Goal: Find specific page/section: Find specific page/section

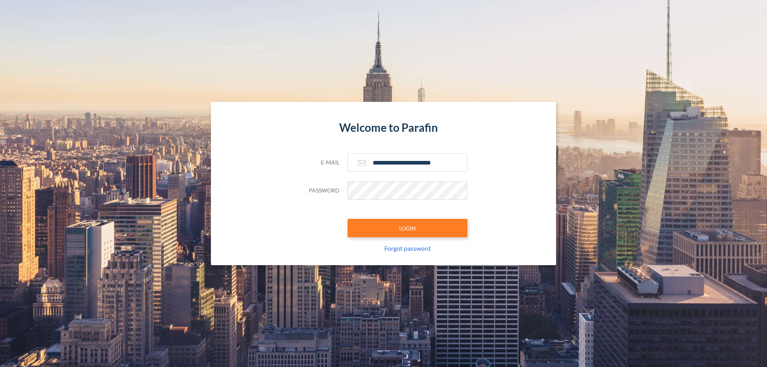
type input "**********"
click at [408, 228] on button "LOGIN" at bounding box center [408, 228] width 120 height 18
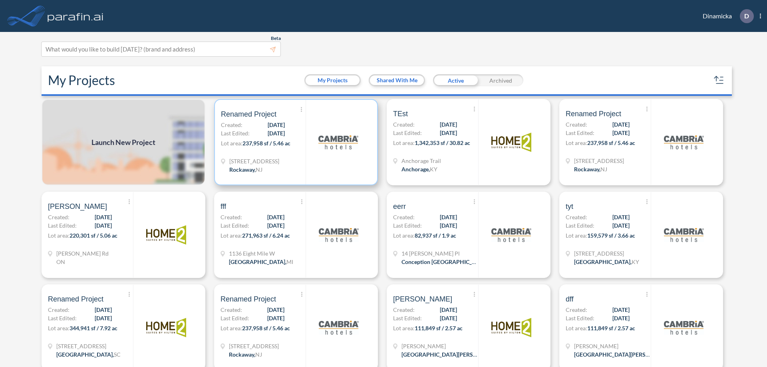
scroll to position [2, 0]
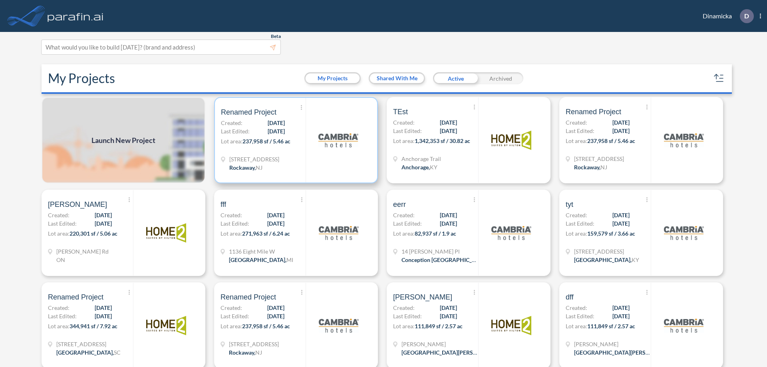
click at [295, 140] on p "Lot area: 237,958 sf / 5.46 ac" at bounding box center [263, 143] width 85 height 12
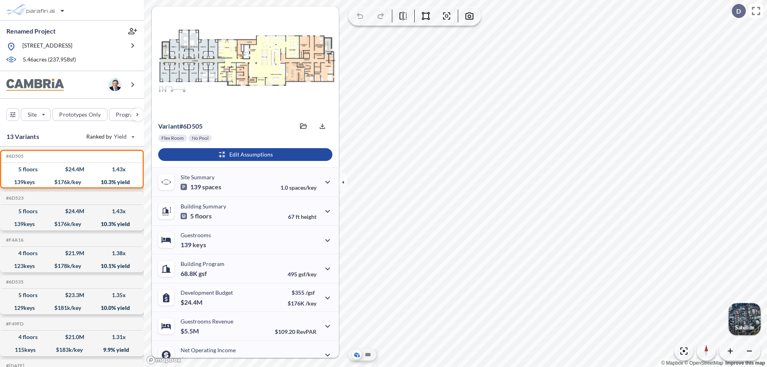
scroll to position [40, 0]
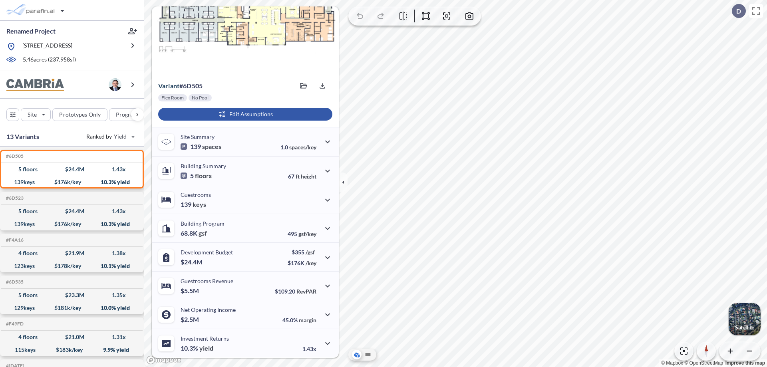
click at [244, 114] on div "button" at bounding box center [245, 114] width 174 height 13
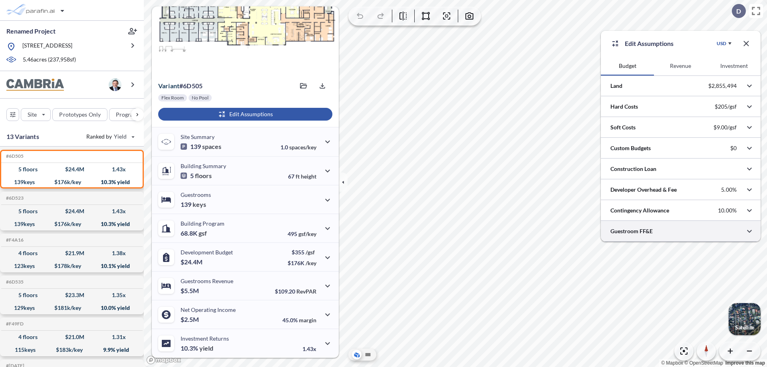
click at [681, 231] on div at bounding box center [681, 231] width 160 height 20
